Goal: Task Accomplishment & Management: Manage account settings

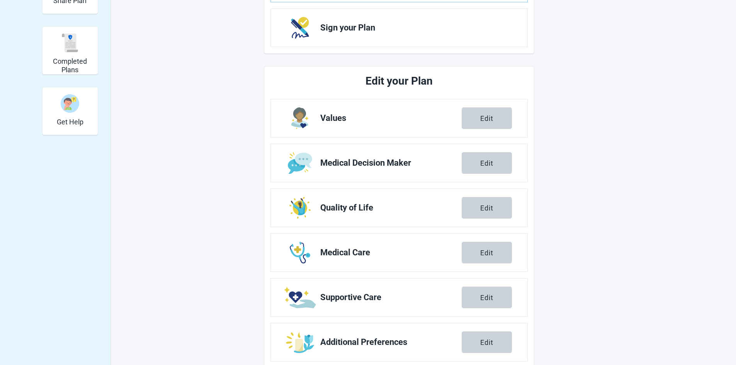
scroll to position [206, 0]
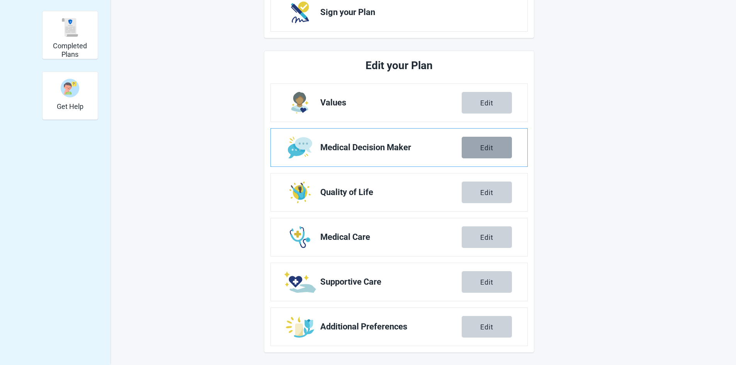
click at [486, 145] on div "Edit" at bounding box center [486, 148] width 13 height 8
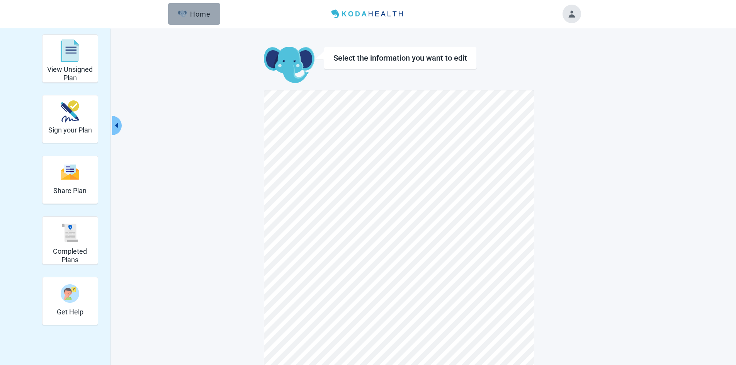
click at [198, 15] on div "Home" at bounding box center [194, 14] width 33 height 8
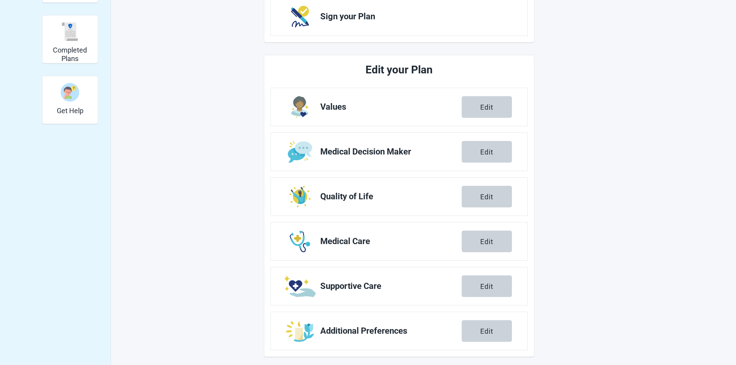
scroll to position [206, 0]
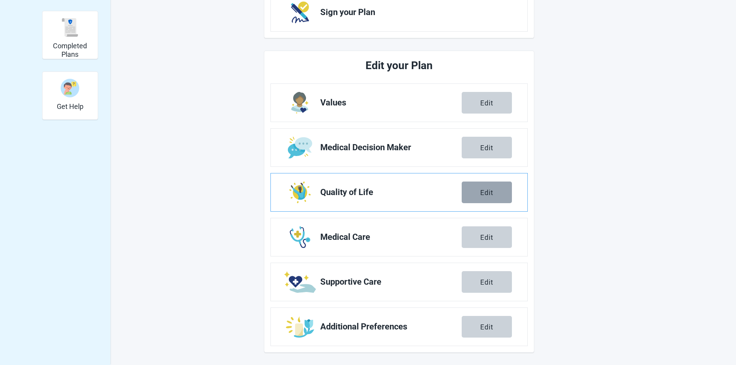
click at [479, 185] on button "Edit" at bounding box center [487, 193] width 50 height 22
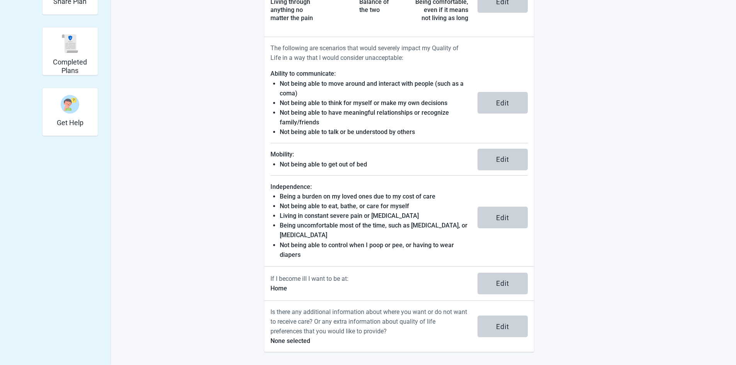
scroll to position [189, 0]
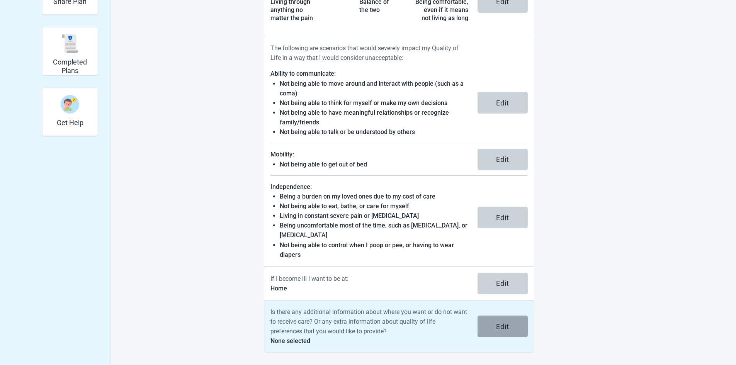
click at [509, 325] on div "Edit" at bounding box center [502, 327] width 13 height 8
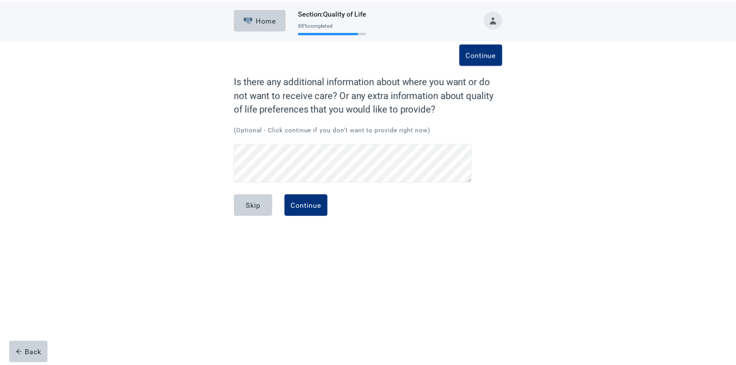
scroll to position [109, 0]
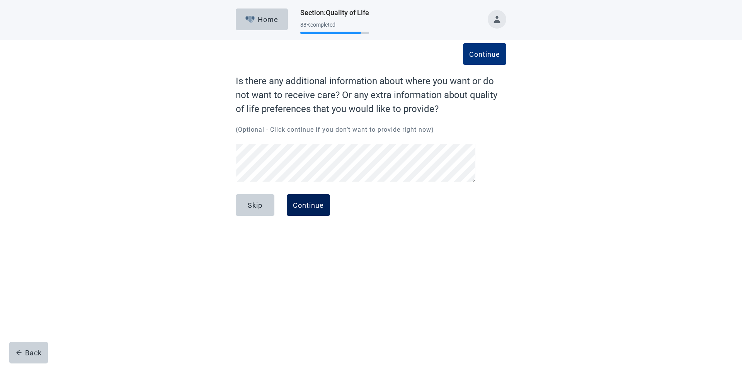
click at [314, 201] on div "Continue" at bounding box center [308, 205] width 31 height 8
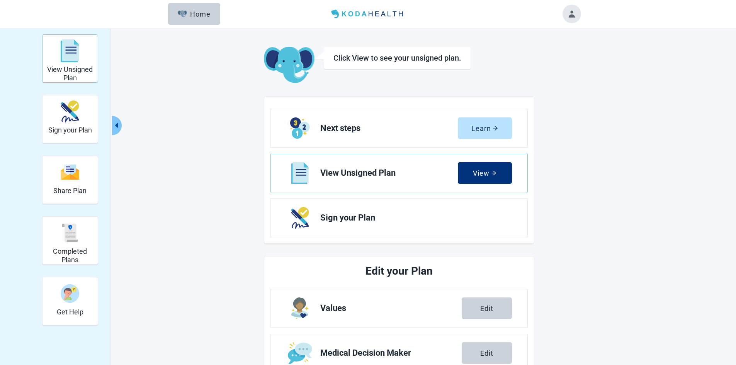
click at [62, 59] on img "View Unsigned Plan" at bounding box center [70, 50] width 19 height 23
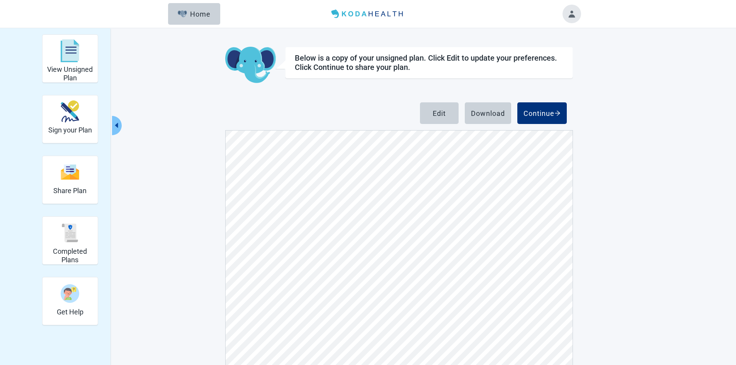
scroll to position [3049, 0]
click at [442, 114] on div "Edit" at bounding box center [439, 113] width 13 height 8
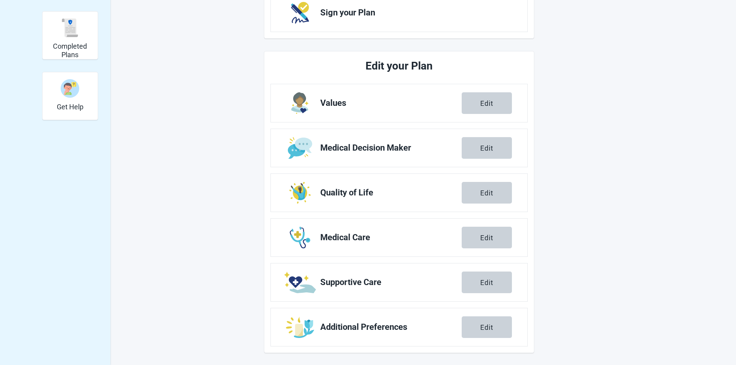
scroll to position [206, 0]
click at [492, 236] on div "Edit" at bounding box center [486, 237] width 13 height 8
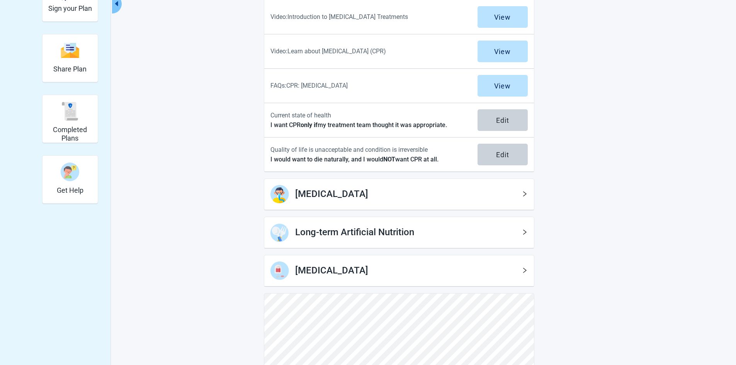
scroll to position [136, 0]
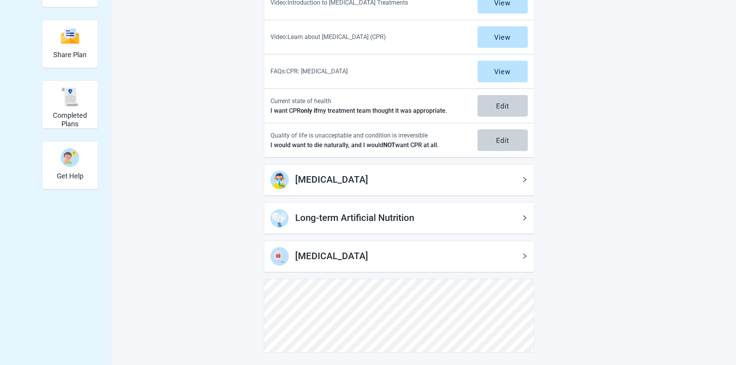
click at [511, 259] on h1 "[MEDICAL_DATA]" at bounding box center [408, 256] width 226 height 15
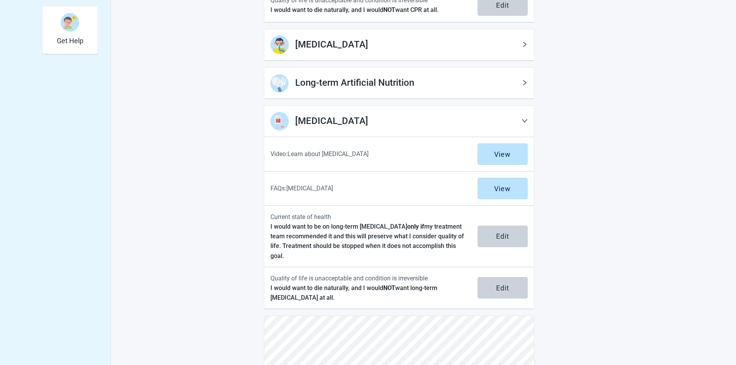
scroll to position [298, 0]
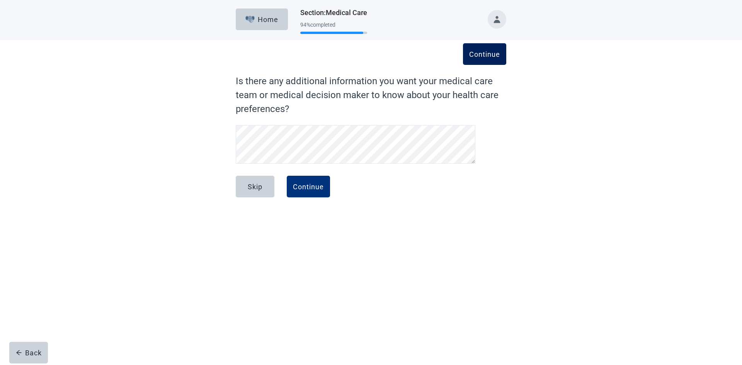
click at [470, 54] on div "Continue" at bounding box center [484, 54] width 31 height 8
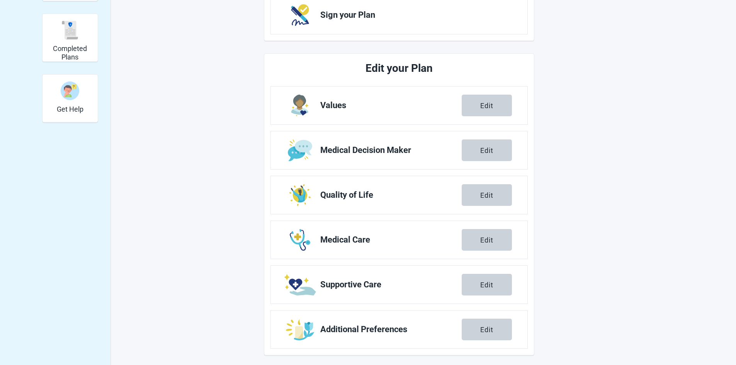
scroll to position [206, 0]
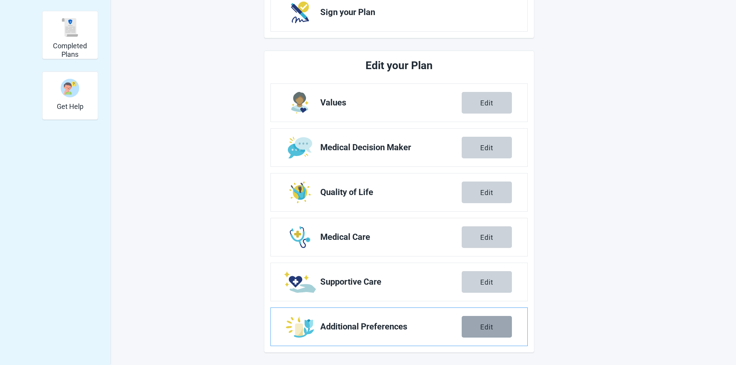
click at [484, 322] on button "Edit" at bounding box center [487, 327] width 50 height 22
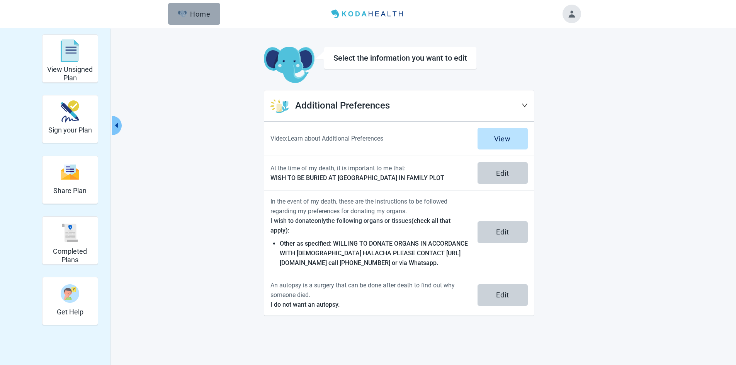
click at [189, 13] on div "Home" at bounding box center [194, 14] width 33 height 8
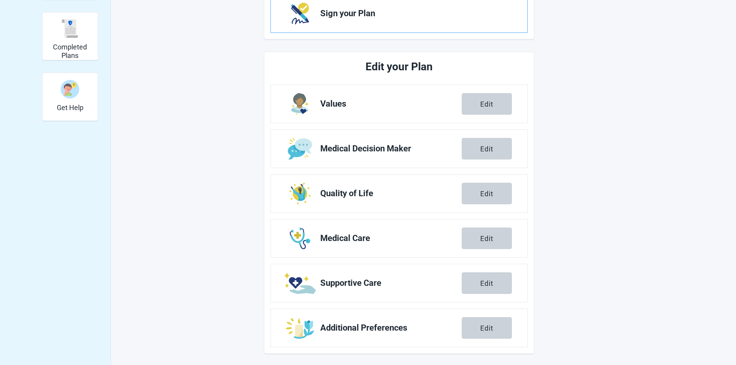
scroll to position [206, 0]
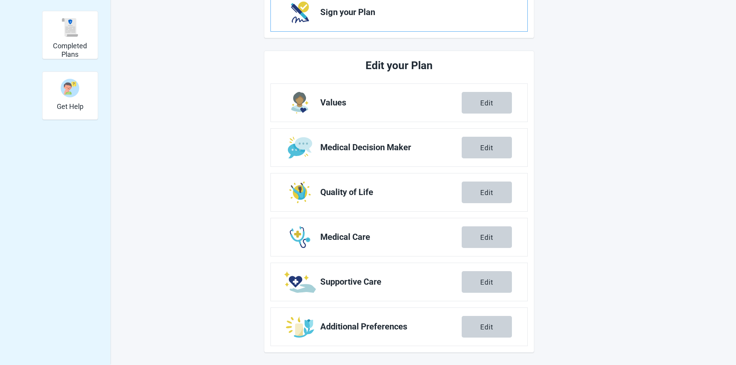
click at [476, 233] on button "Edit" at bounding box center [487, 237] width 50 height 22
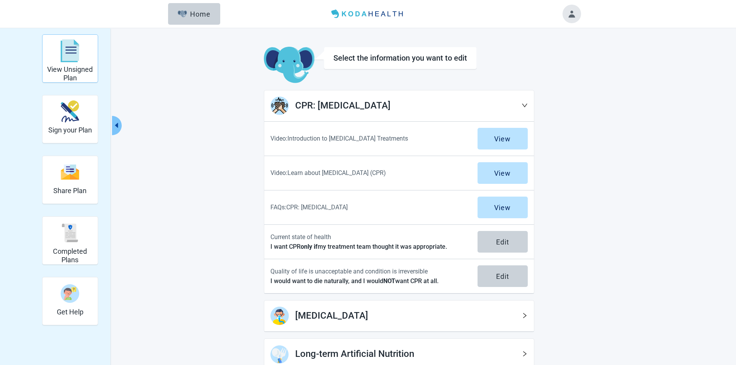
click at [78, 65] on div "View Unsigned Plan" at bounding box center [70, 58] width 49 height 44
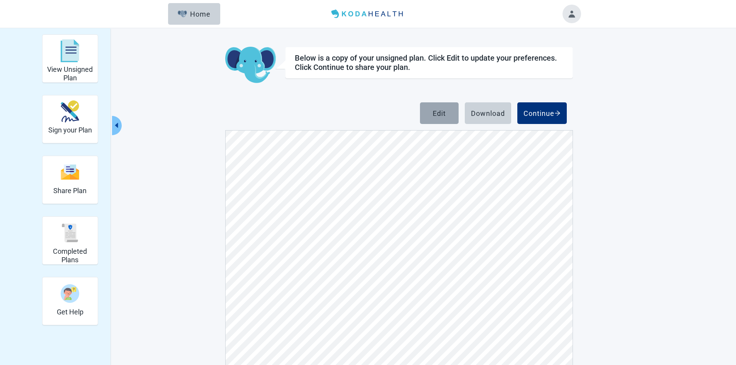
click at [431, 114] on button "Edit" at bounding box center [439, 113] width 39 height 22
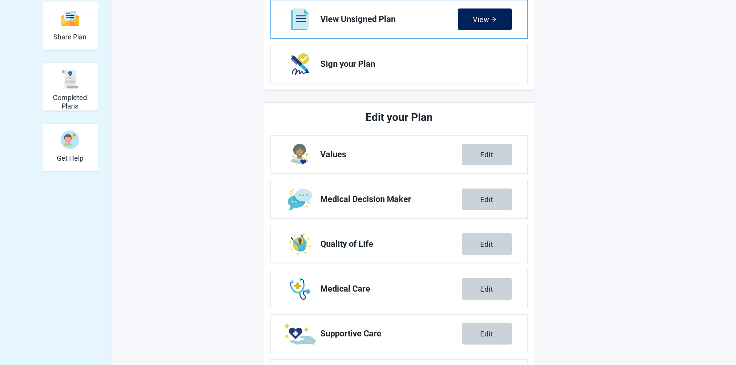
scroll to position [206, 0]
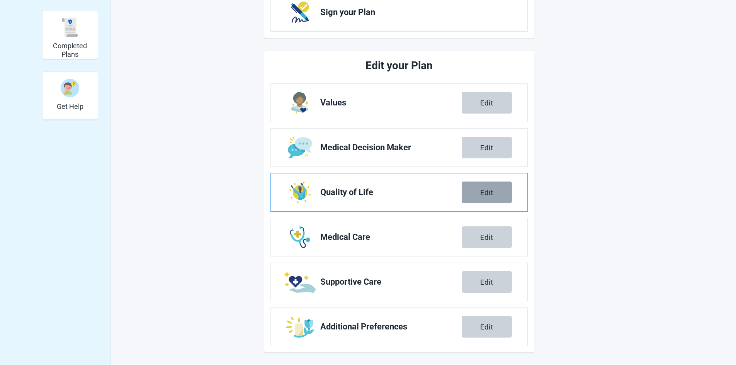
click at [482, 199] on button "Edit" at bounding box center [487, 193] width 50 height 22
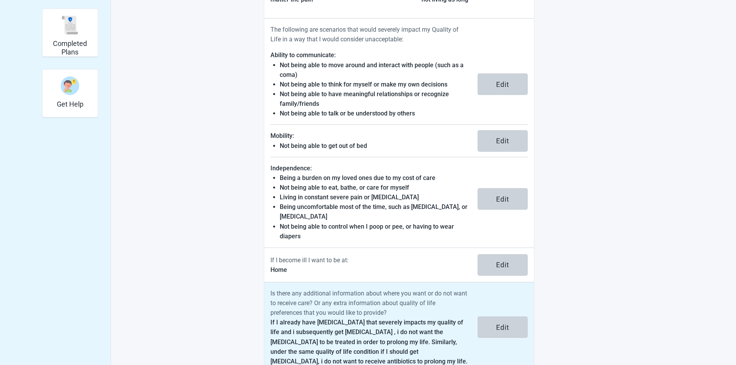
scroll to position [211, 0]
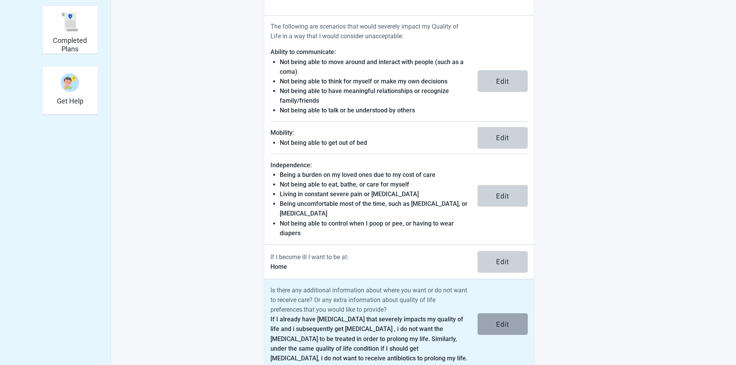
click at [498, 317] on button "Edit" at bounding box center [503, 324] width 50 height 22
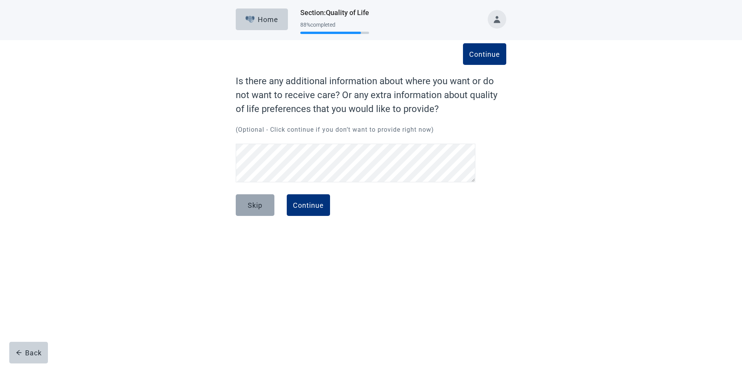
click at [257, 205] on div "Skip" at bounding box center [255, 205] width 15 height 8
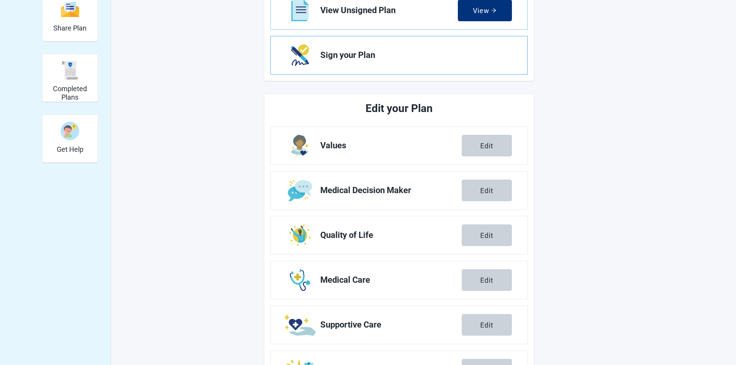
scroll to position [206, 0]
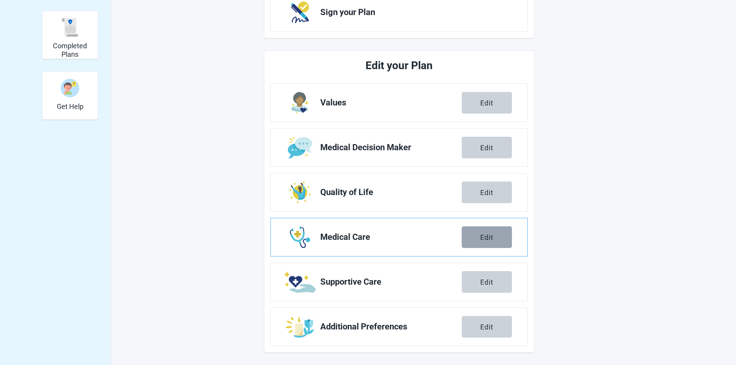
click at [481, 235] on div "Edit" at bounding box center [486, 237] width 13 height 8
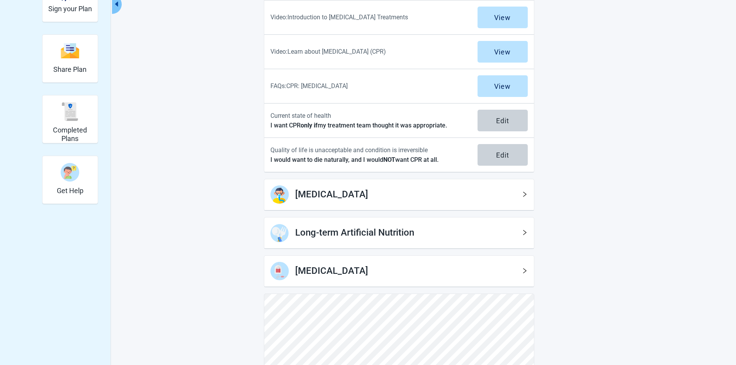
scroll to position [136, 0]
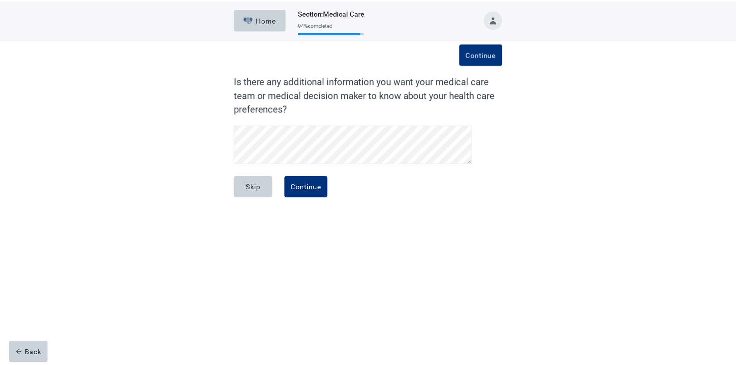
scroll to position [109, 0]
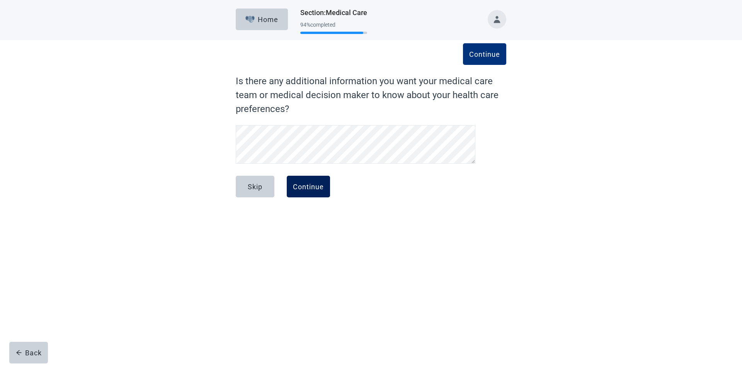
click at [310, 186] on div "Continue" at bounding box center [308, 187] width 31 height 8
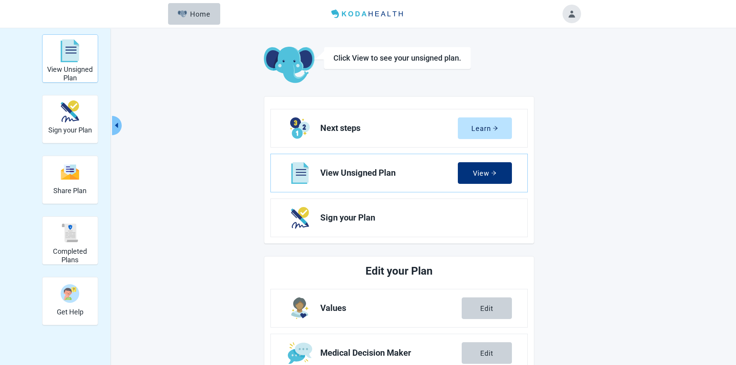
click at [69, 61] on img "View Unsigned Plan" at bounding box center [70, 50] width 19 height 23
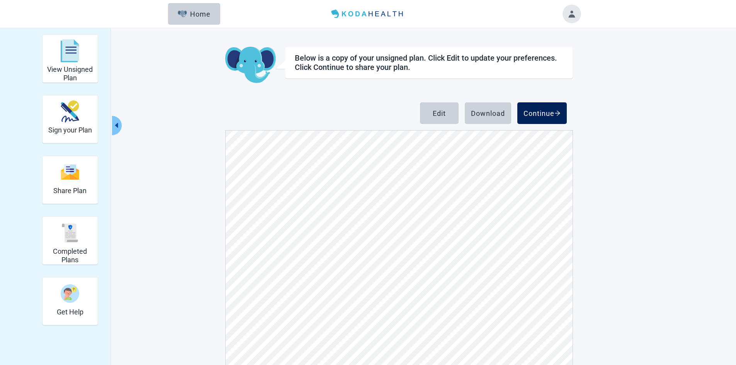
click at [536, 113] on div "Continue" at bounding box center [542, 113] width 37 height 8
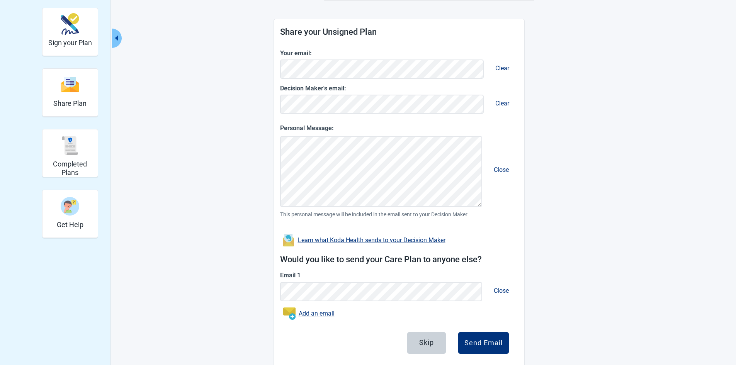
scroll to position [104, 0]
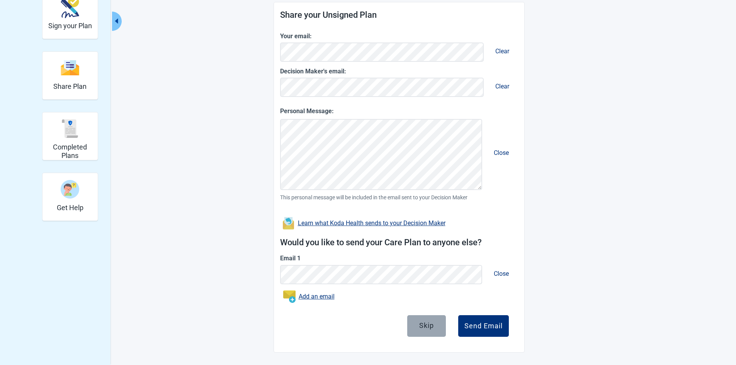
click at [428, 322] on div "Skip" at bounding box center [426, 326] width 15 height 8
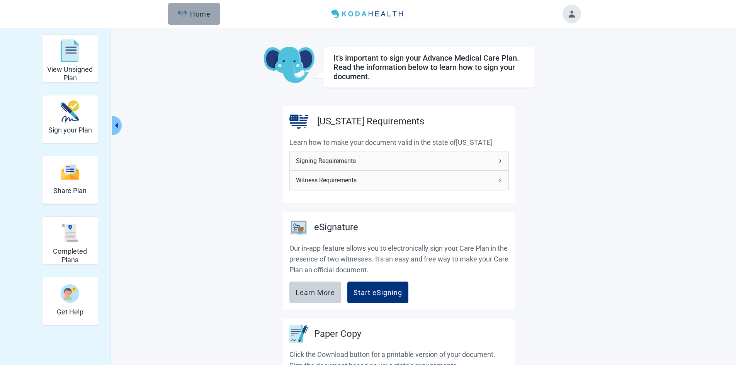
click at [199, 12] on div "Home" at bounding box center [194, 14] width 33 height 8
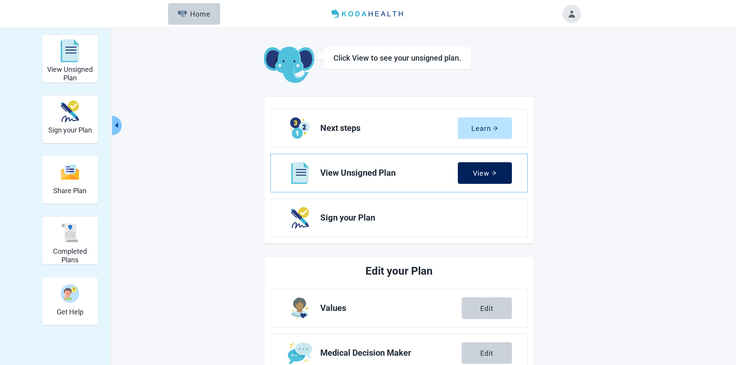
click at [486, 168] on button "View" at bounding box center [485, 173] width 54 height 22
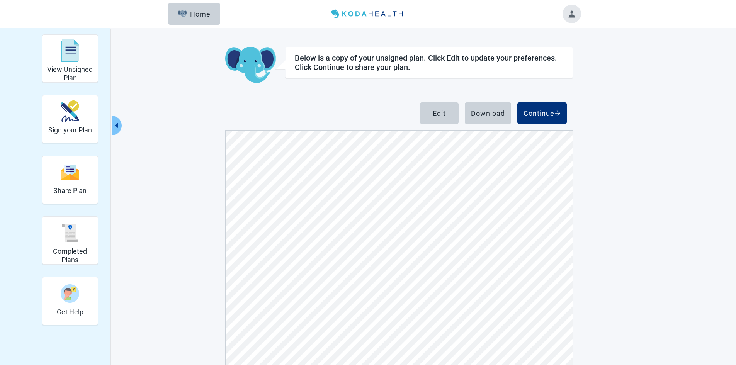
scroll to position [822, 0]
click at [487, 119] on button "Download" at bounding box center [488, 113] width 46 height 22
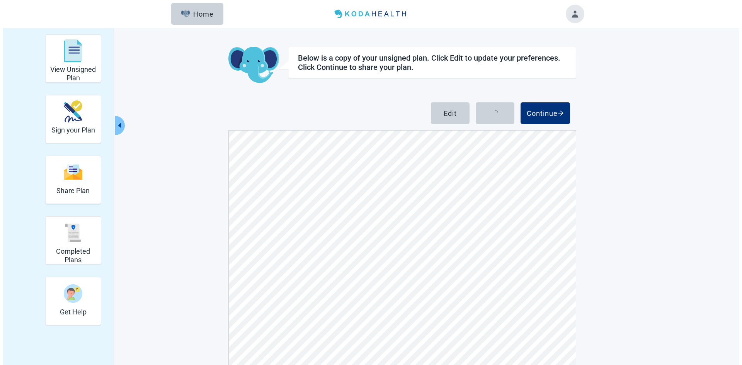
scroll to position [0, 0]
